Goal: Information Seeking & Learning: Find specific page/section

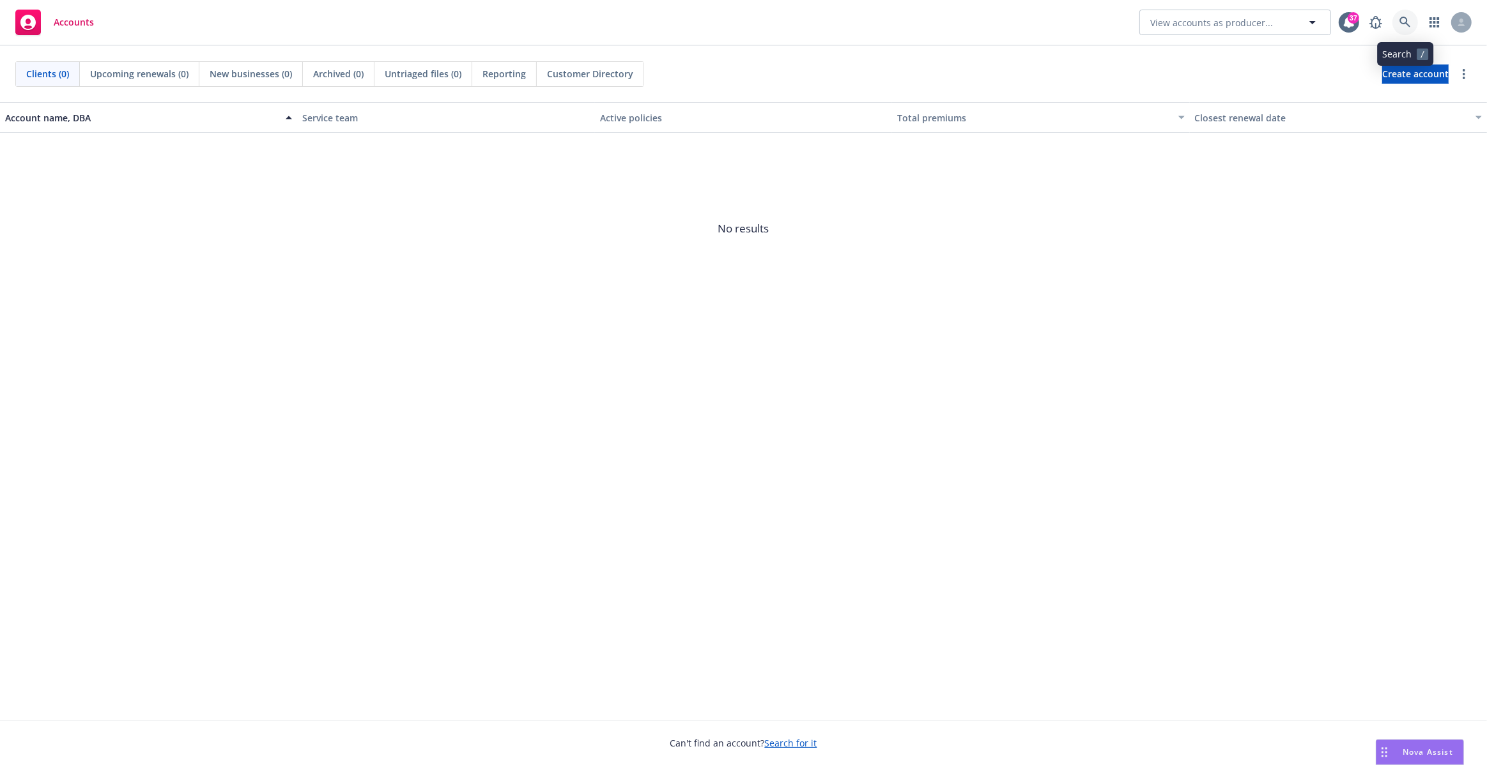
click at [1401, 20] on icon at bounding box center [1404, 22] width 11 height 11
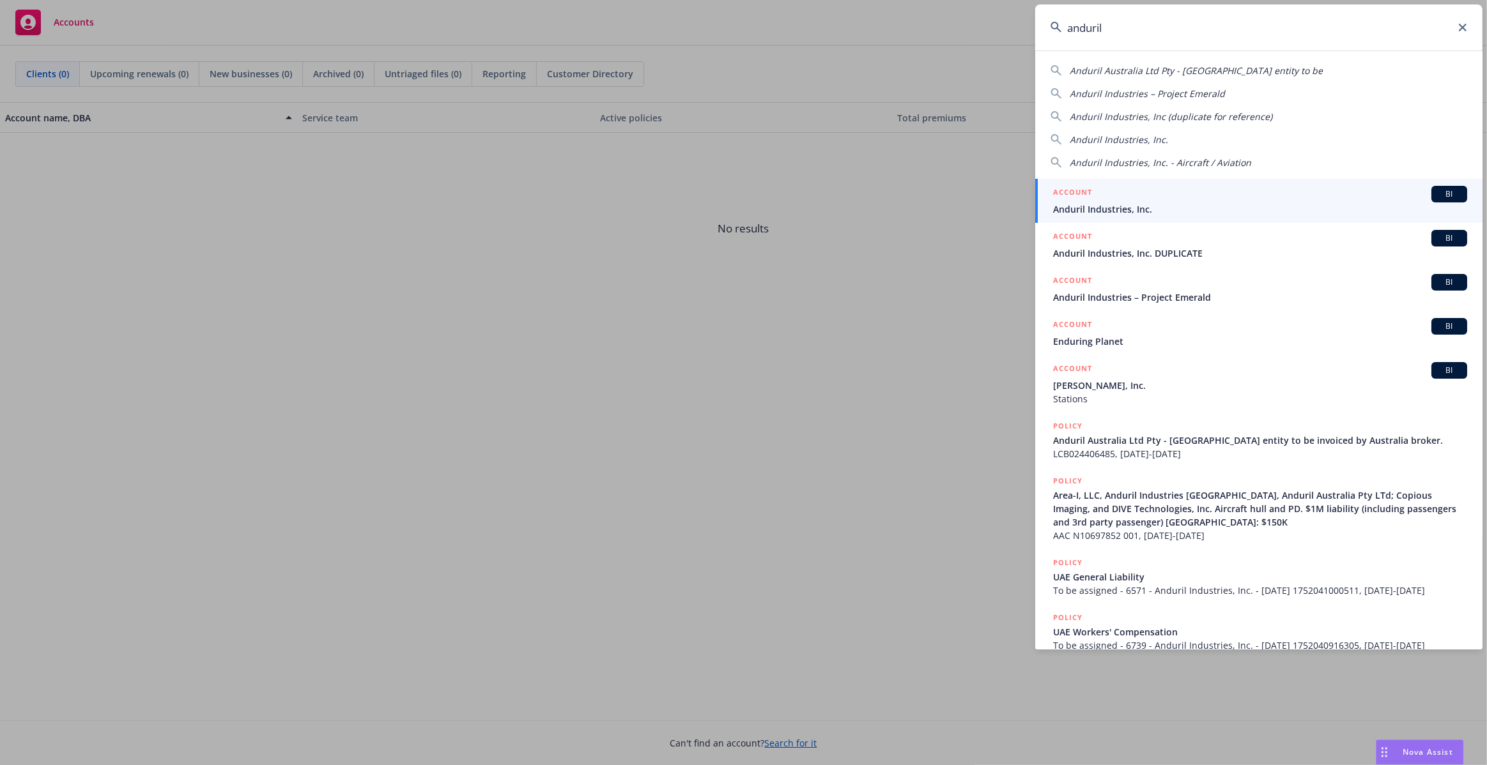
type input "anduril"
click at [1183, 199] on div "ACCOUNT BI" at bounding box center [1260, 194] width 414 height 17
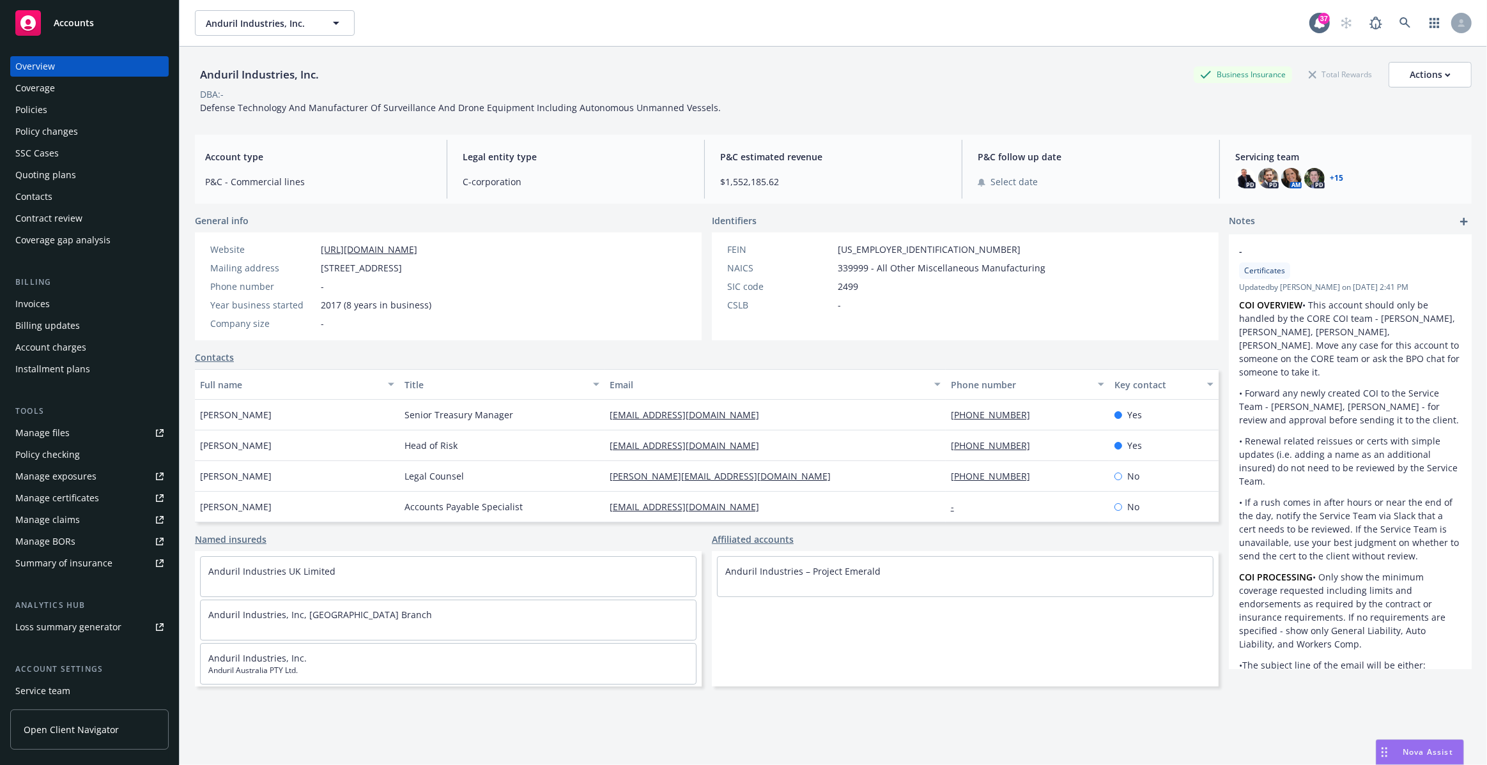
click at [73, 111] on div "Policies" at bounding box center [89, 110] width 148 height 20
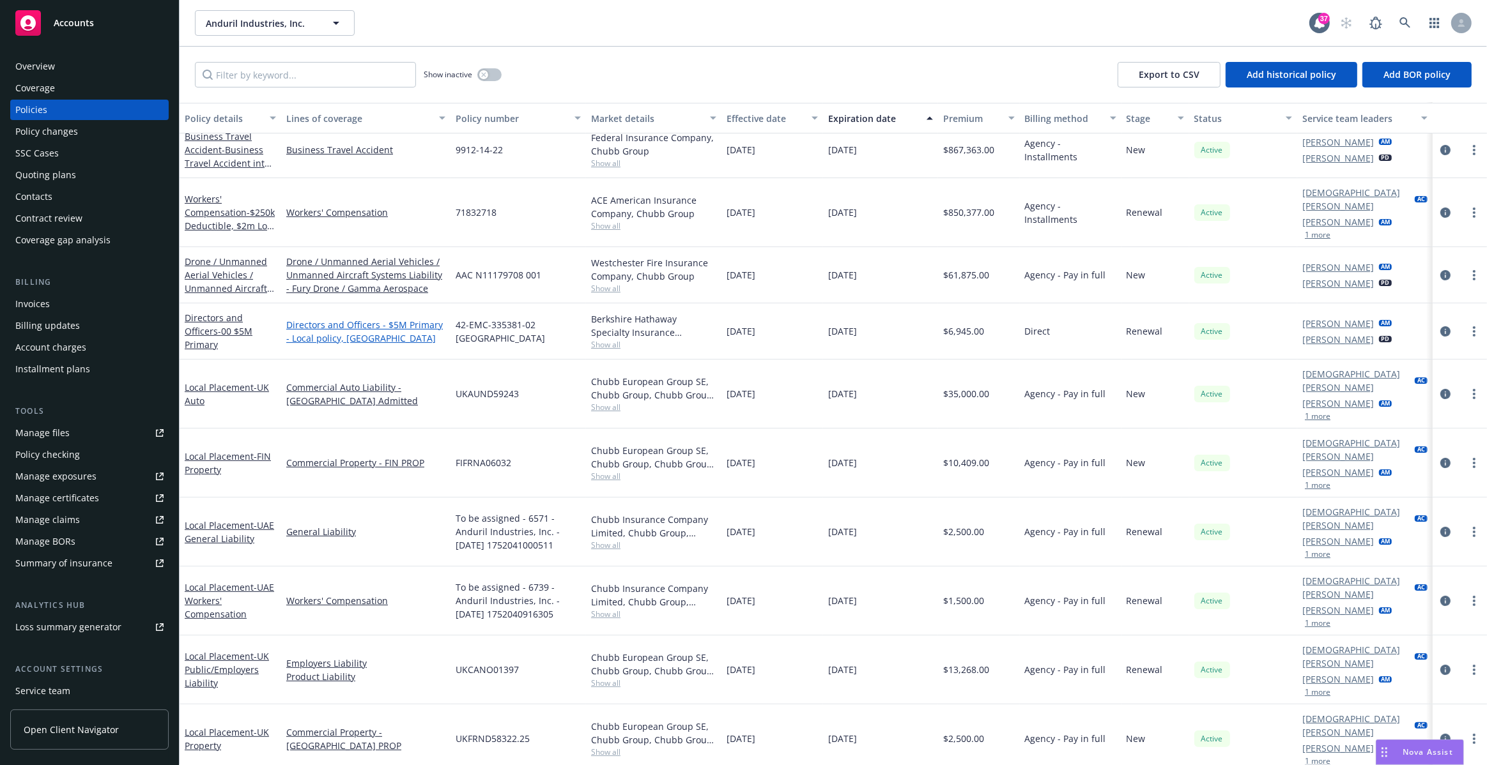
scroll to position [337, 0]
click at [221, 311] on link "Directors and Officers - 00 $5M Primary" at bounding box center [219, 330] width 68 height 39
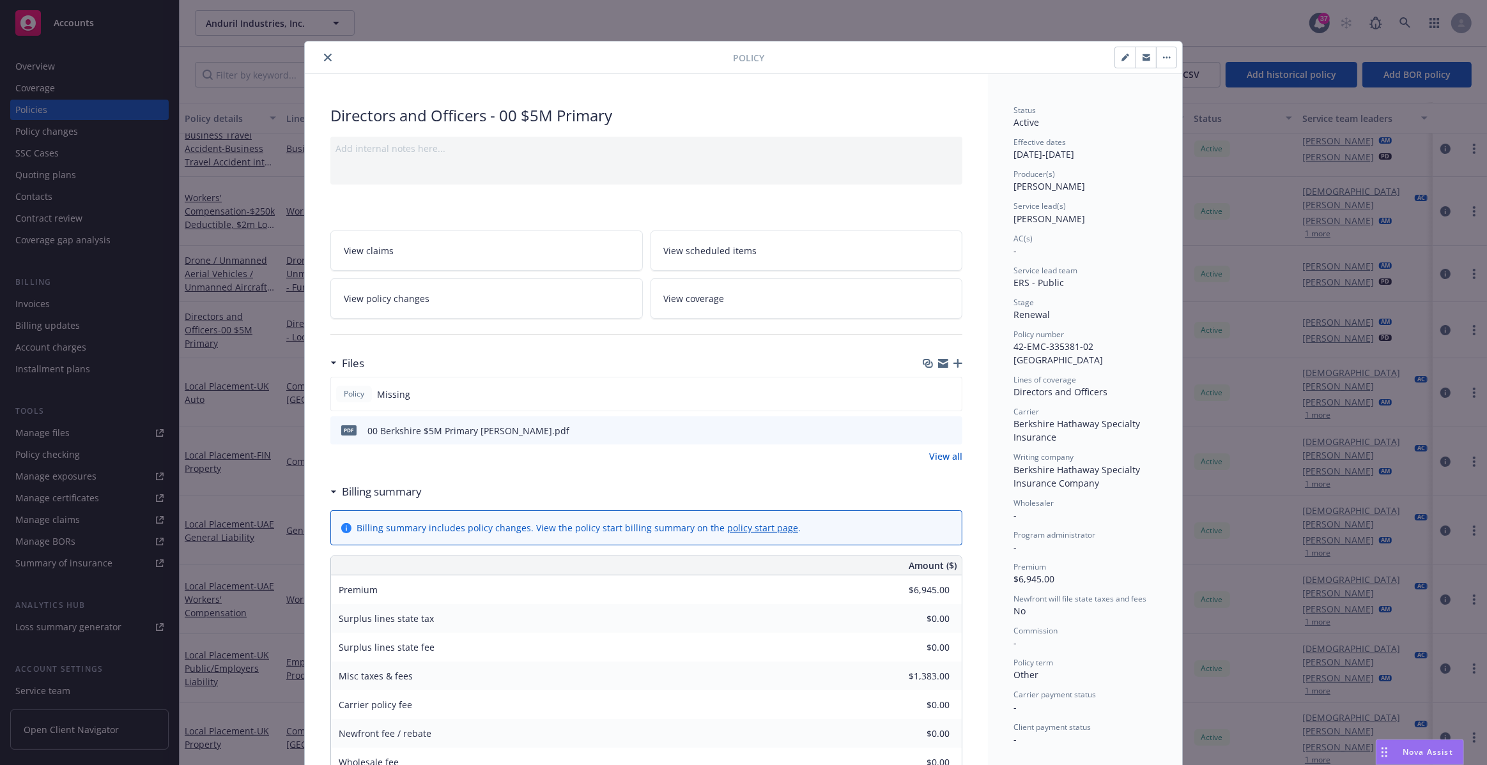
click at [324, 56] on icon "close" at bounding box center [328, 58] width 8 height 8
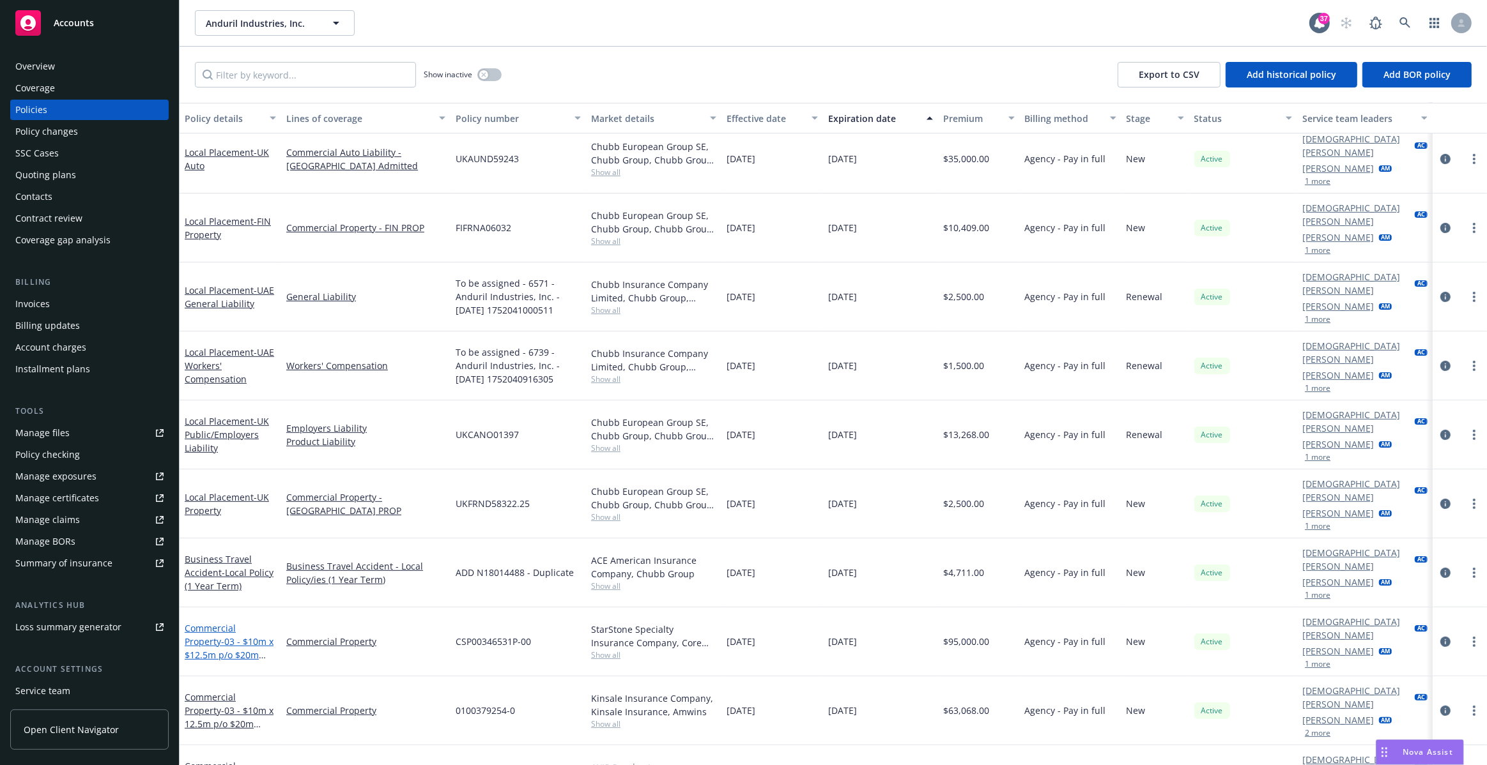
scroll to position [804, 0]
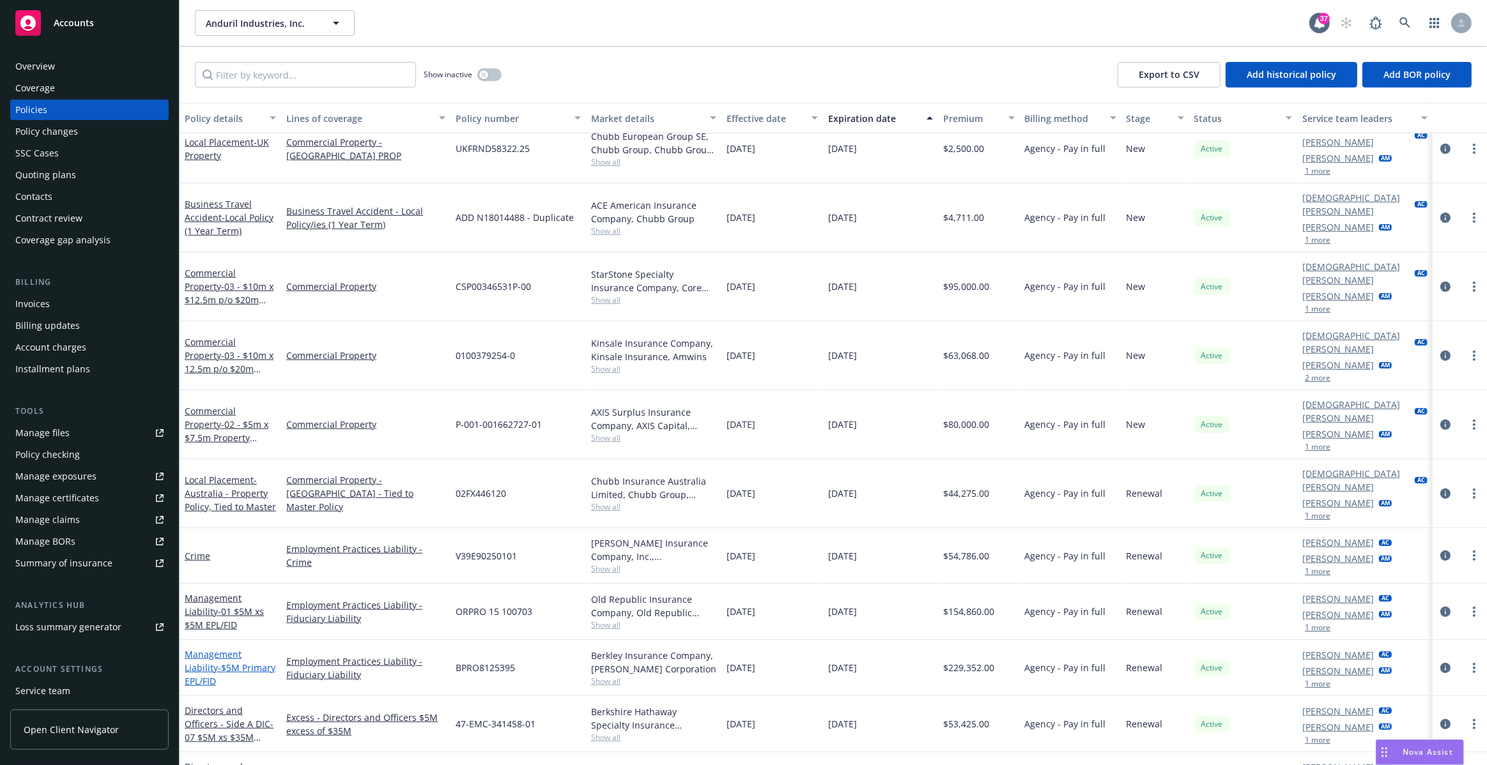
click at [244, 649] on link "Management Liability - $5M Primary EPL/FID" at bounding box center [230, 668] width 91 height 39
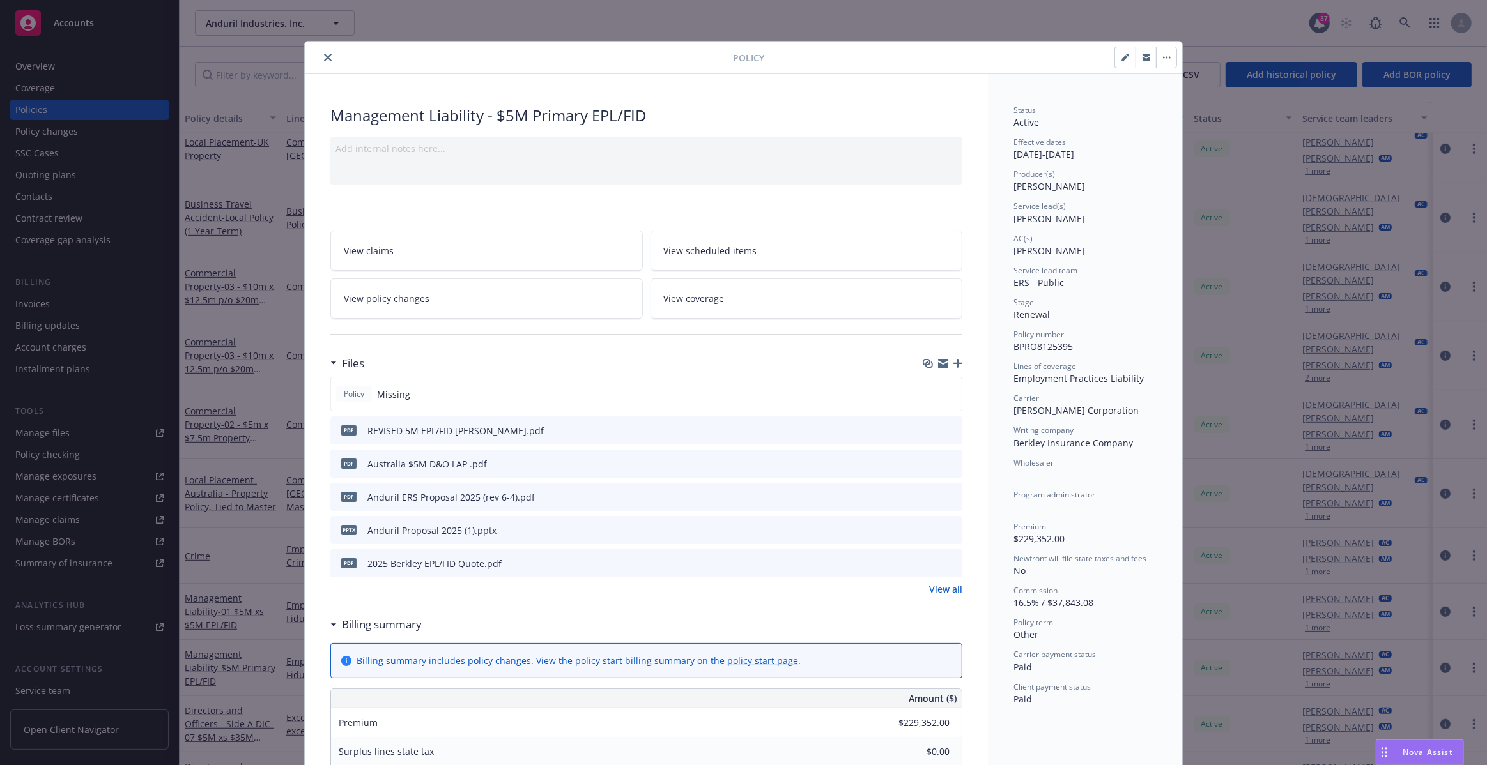
click at [325, 62] on button "close" at bounding box center [327, 57] width 15 height 15
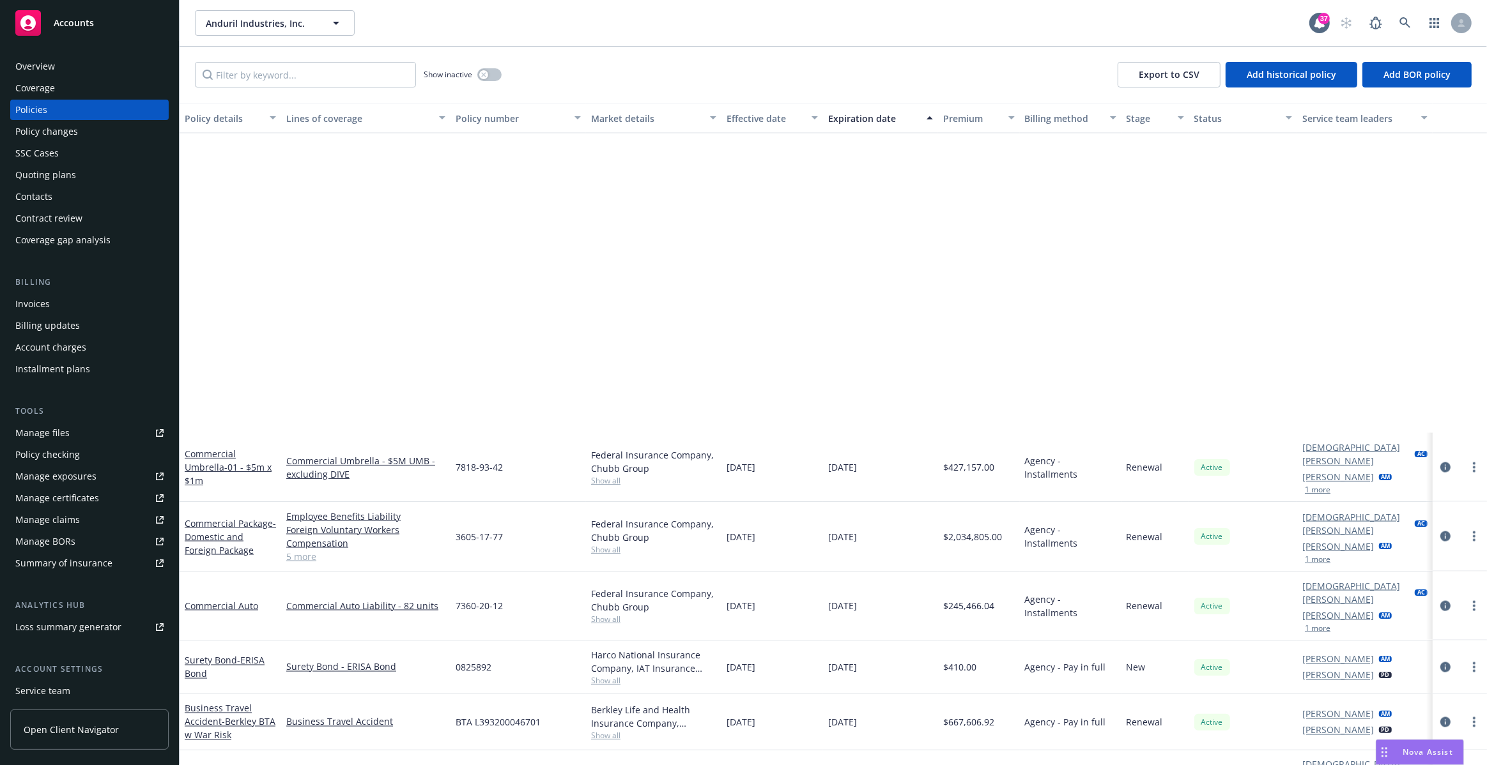
scroll to position [2588, 0]
